Goal: Transaction & Acquisition: Download file/media

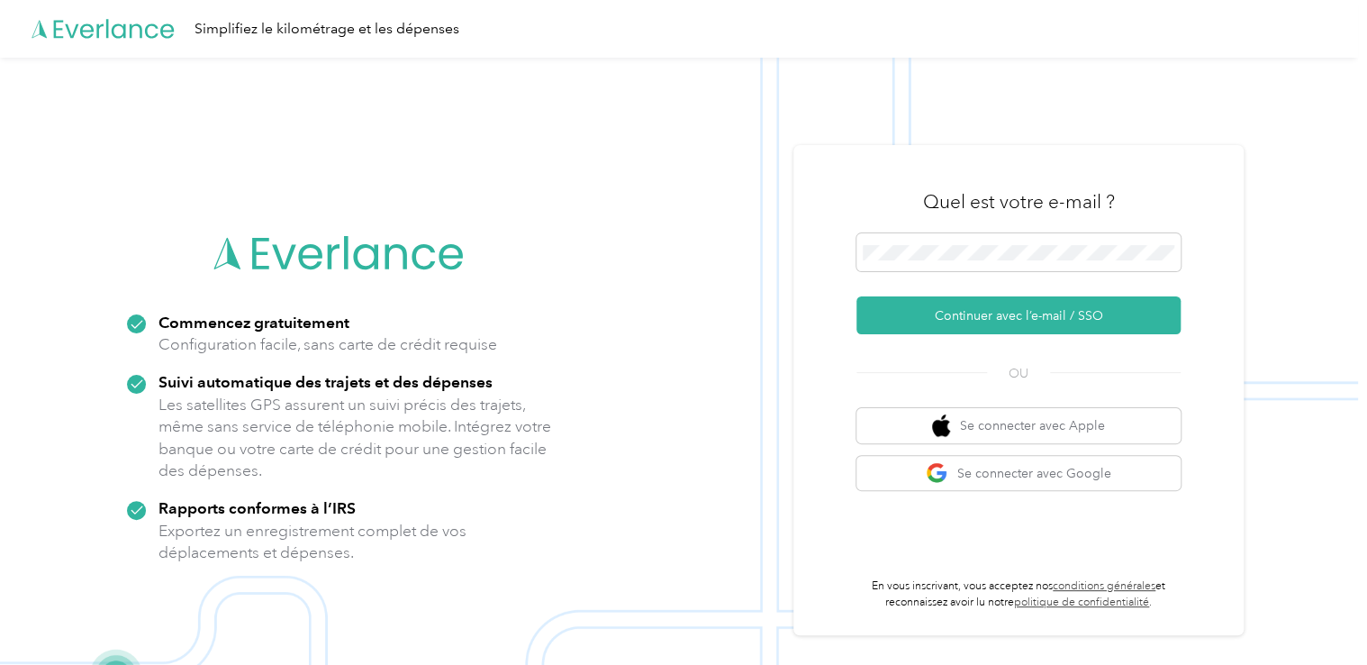
click at [989, 295] on form "Continuer avec l’e-mail / SSO" at bounding box center [1019, 283] width 324 height 101
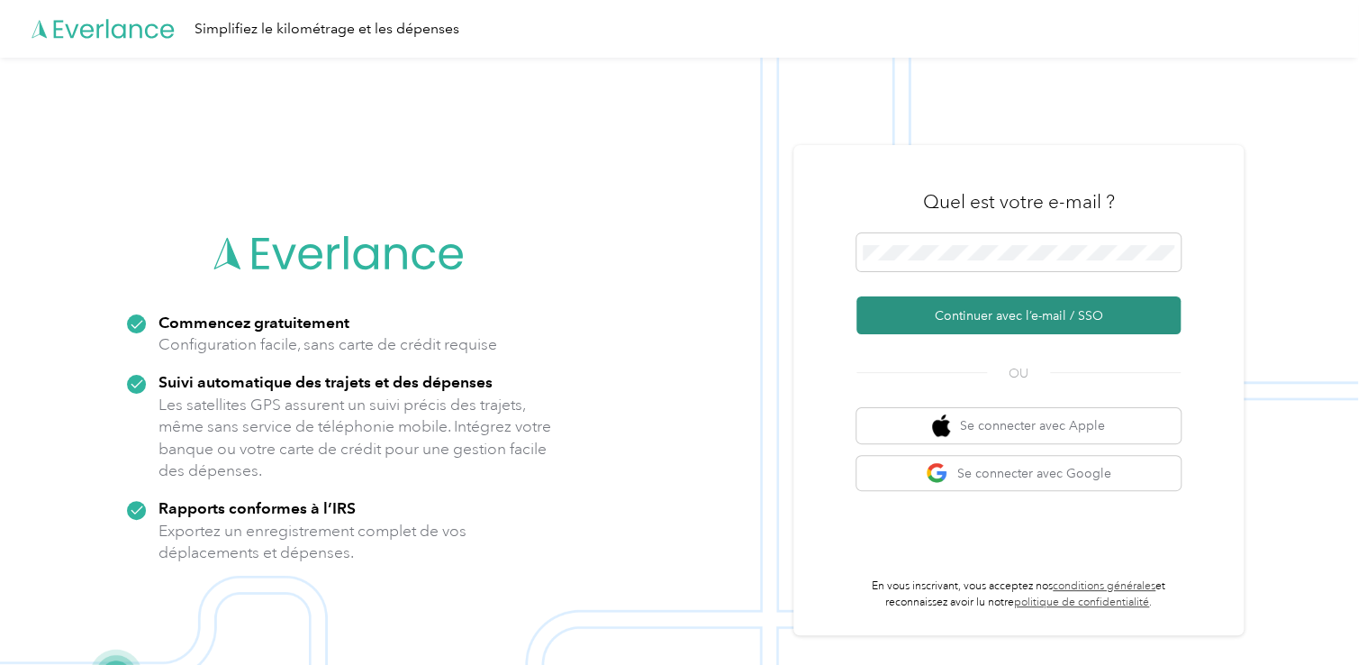
click at [981, 310] on button "Continuer avec l’e-mail / SSO" at bounding box center [1019, 315] width 324 height 38
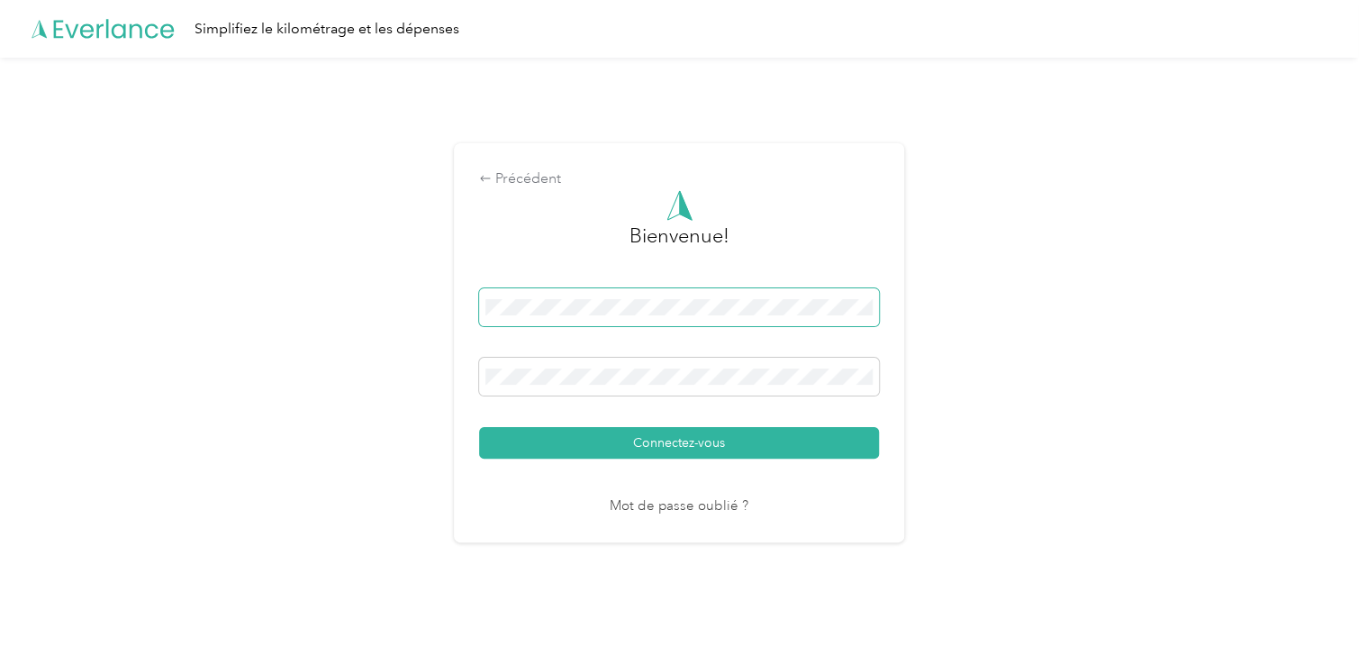
click at [479, 427] on button "Connectez-vous" at bounding box center [679, 443] width 400 height 32
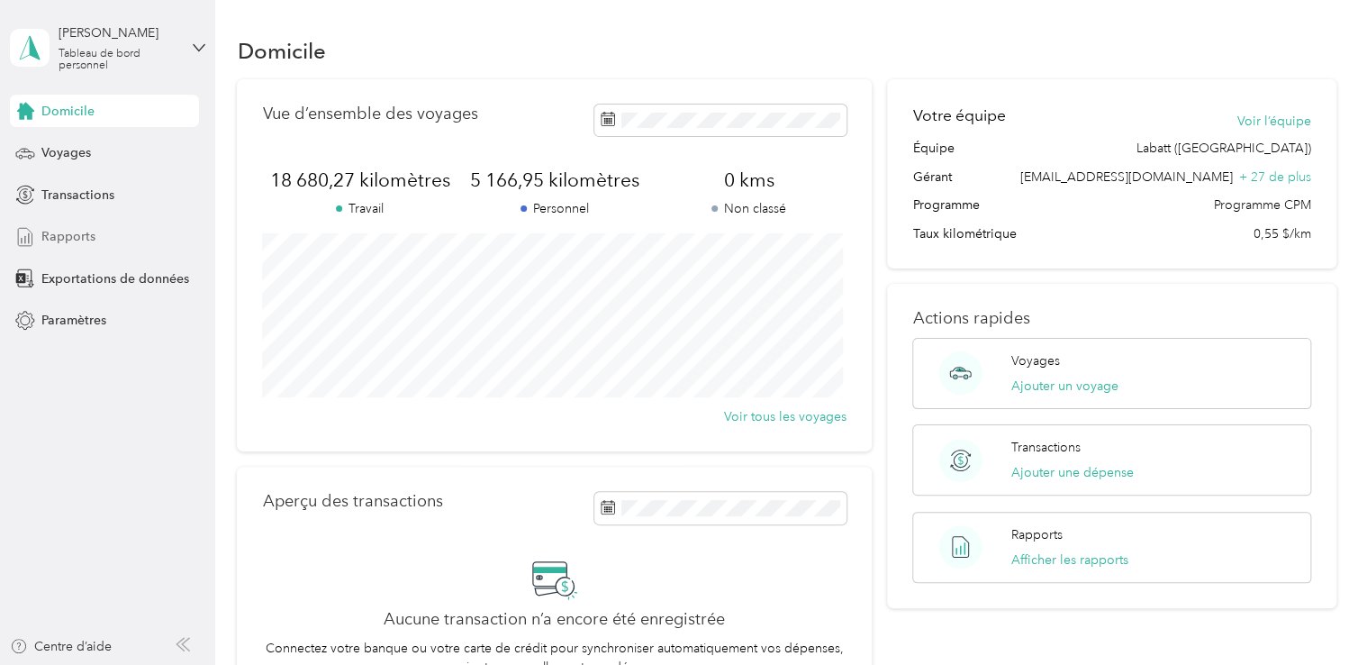
click at [119, 231] on div "Rapports" at bounding box center [104, 237] width 189 height 32
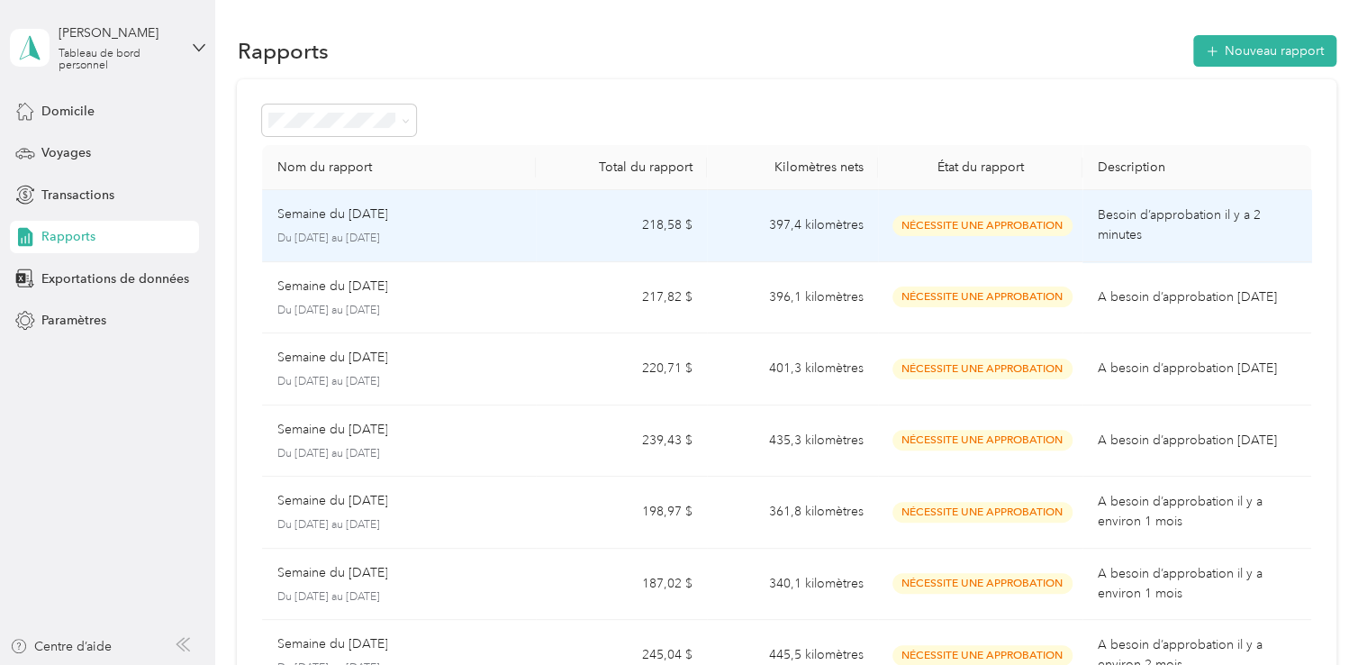
click at [304, 207] on p "Semaine du [DATE]" at bounding box center [332, 214] width 111 height 20
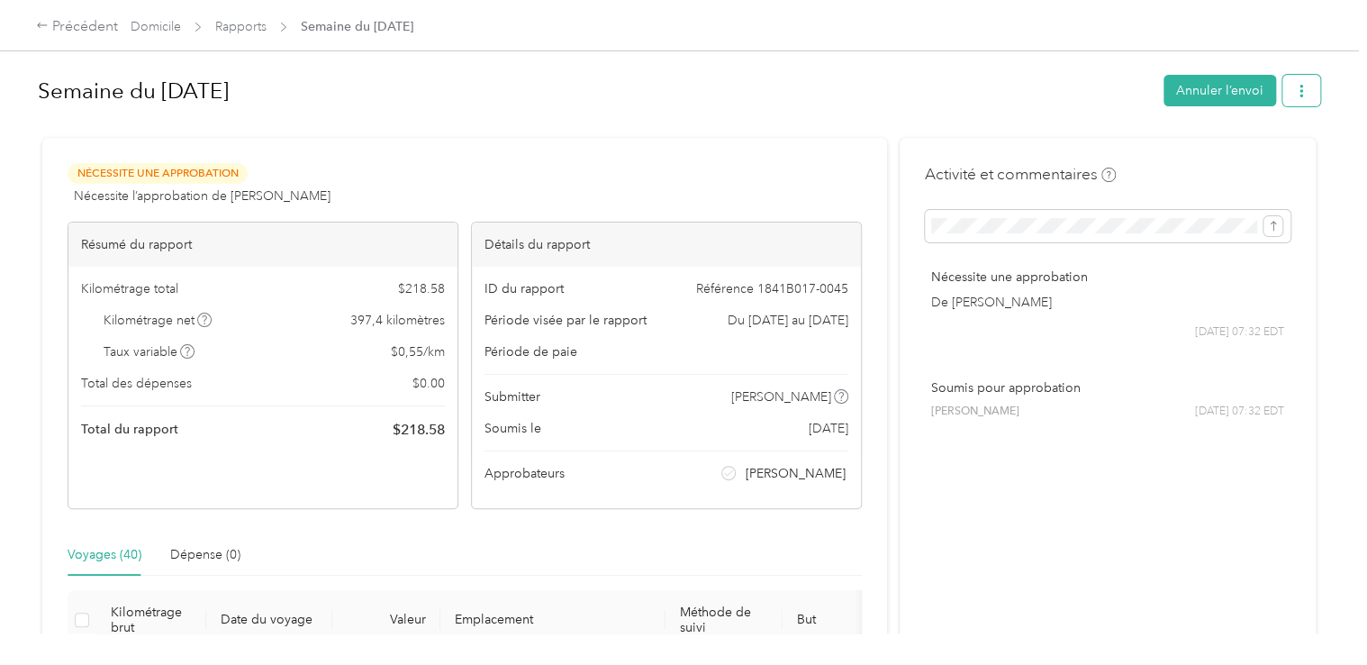
click at [1301, 84] on span "button" at bounding box center [1301, 90] width 13 height 15
click at [1209, 144] on li "Télécharger" at bounding box center [1222, 157] width 187 height 32
click at [1207, 158] on span "Télécharger" at bounding box center [1194, 156] width 68 height 19
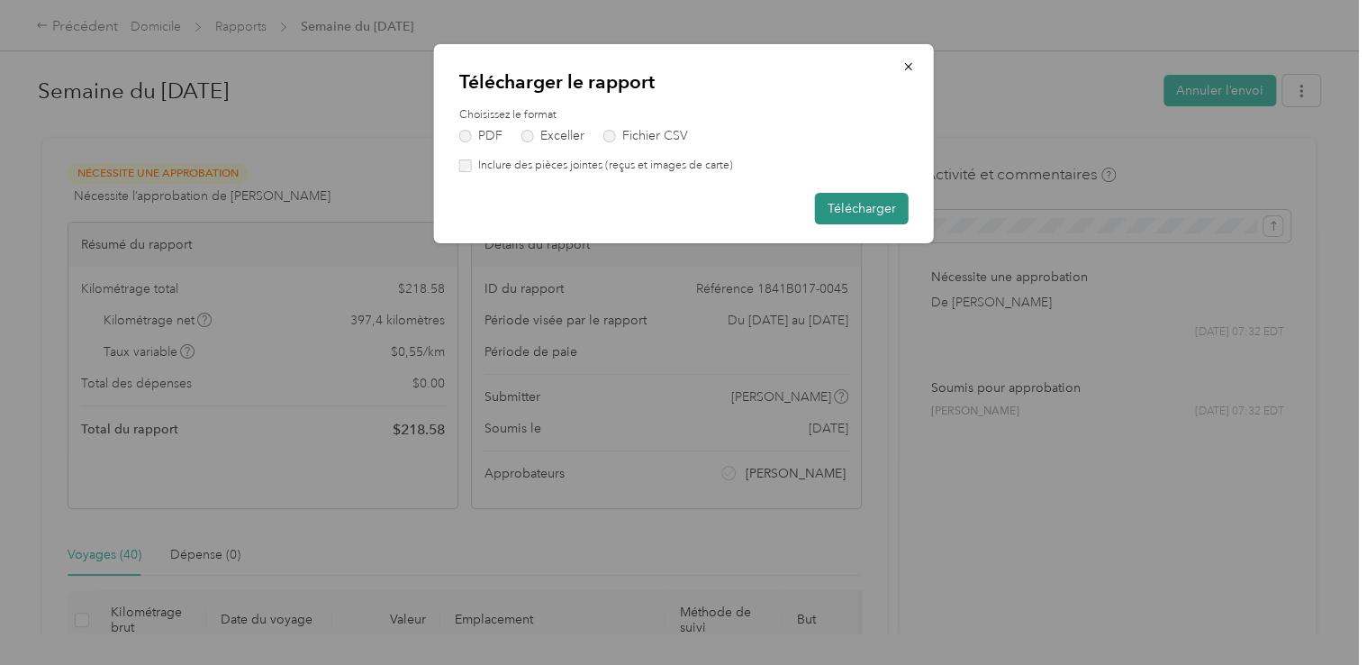
click at [858, 200] on button "Télécharger" at bounding box center [862, 209] width 94 height 32
